Goal: Information Seeking & Learning: Learn about a topic

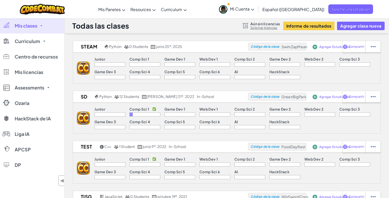
click at [251, 11] on span "Mi Cuenta" at bounding box center [242, 8] width 24 height 5
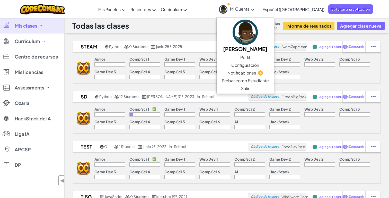
click at [251, 11] on span "Mi Cuenta" at bounding box center [242, 8] width 24 height 5
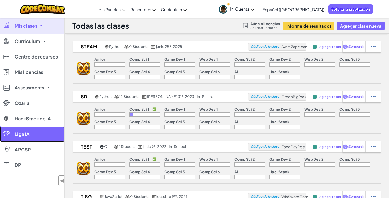
click at [37, 139] on link "Liga IA" at bounding box center [32, 133] width 64 height 15
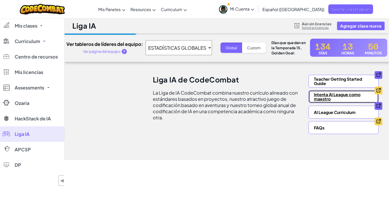
click at [326, 94] on link "Intenta AI League como maestro" at bounding box center [344, 96] width 70 height 13
